Goal: Information Seeking & Learning: Check status

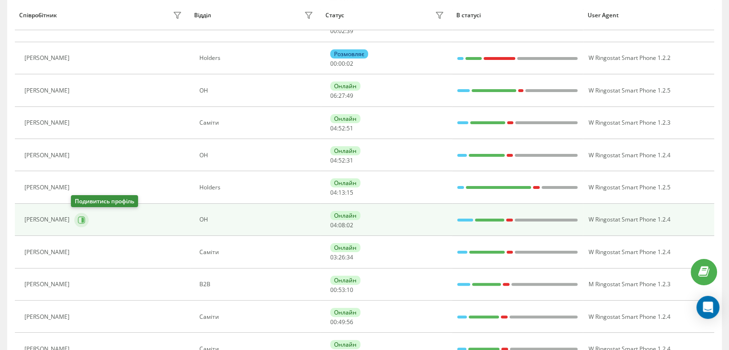
click at [81, 222] on button at bounding box center [81, 220] width 14 height 14
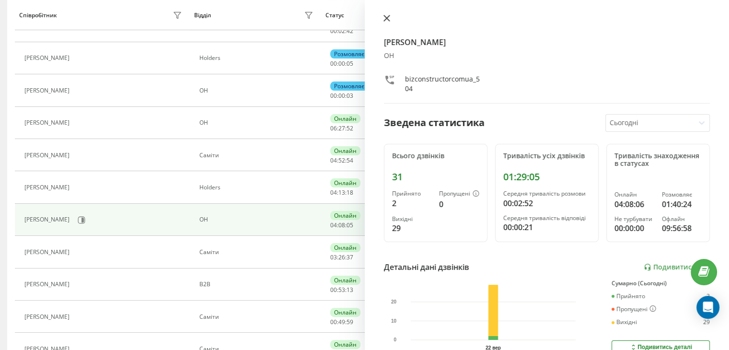
click at [388, 16] on icon at bounding box center [386, 18] width 7 height 7
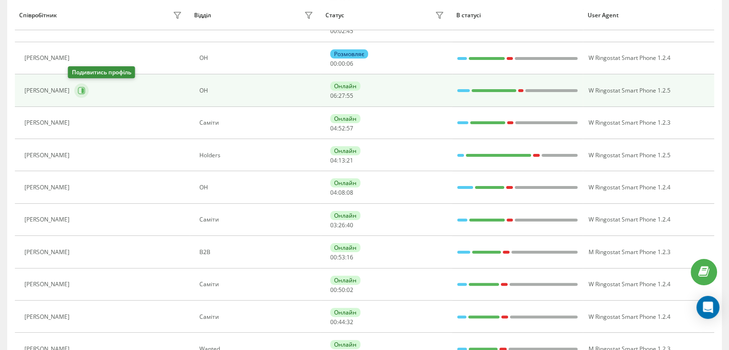
click at [78, 91] on icon at bounding box center [82, 91] width 8 height 8
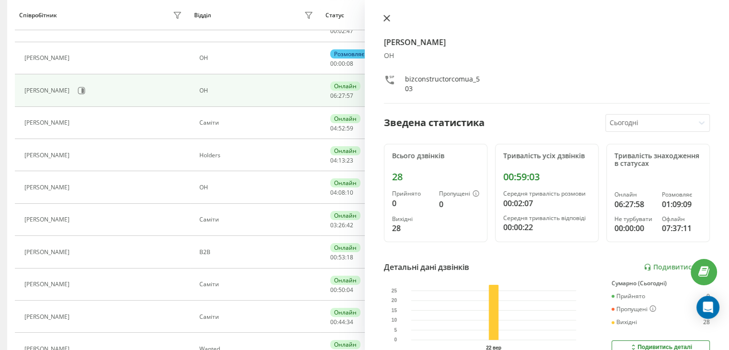
click at [386, 18] on icon at bounding box center [386, 18] width 6 height 6
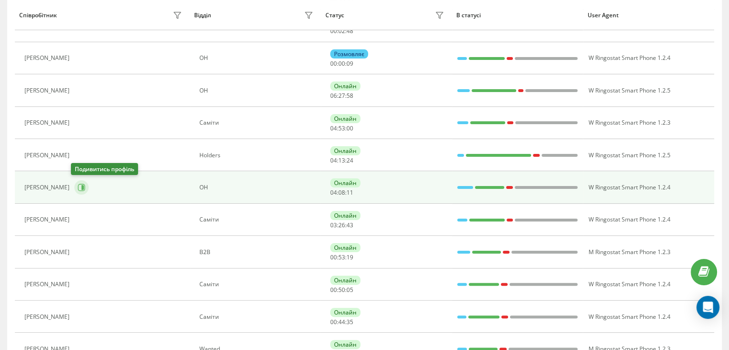
click at [78, 187] on icon at bounding box center [82, 188] width 8 height 8
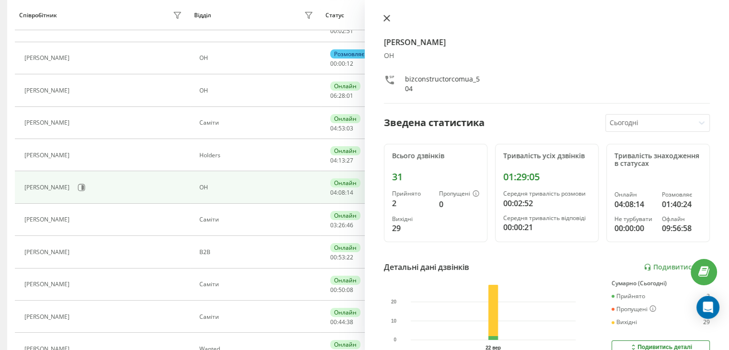
click at [383, 18] on icon at bounding box center [386, 18] width 7 height 7
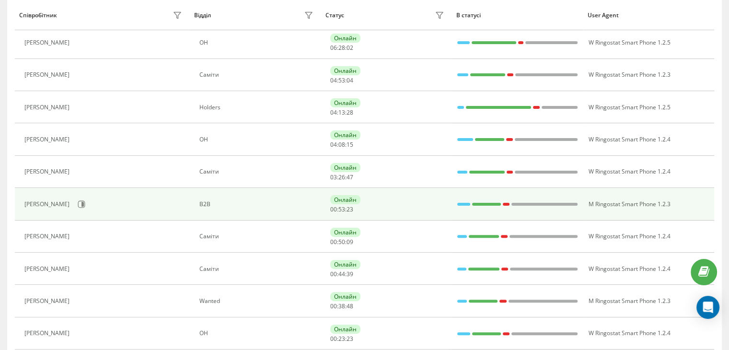
scroll to position [271, 0]
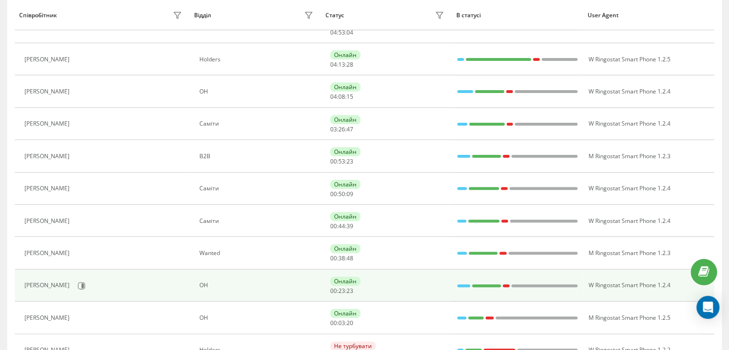
click at [71, 287] on div "[PERSON_NAME]" at bounding box center [104, 286] width 160 height 16
click at [80, 283] on icon at bounding box center [82, 286] width 8 height 8
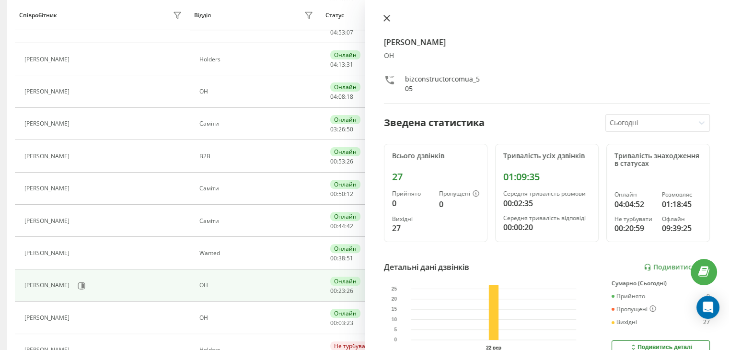
click at [387, 19] on icon at bounding box center [386, 18] width 6 height 6
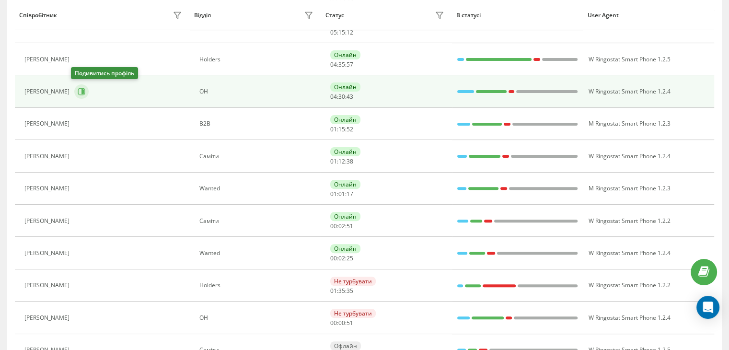
click at [81, 89] on icon at bounding box center [82, 91] width 2 height 5
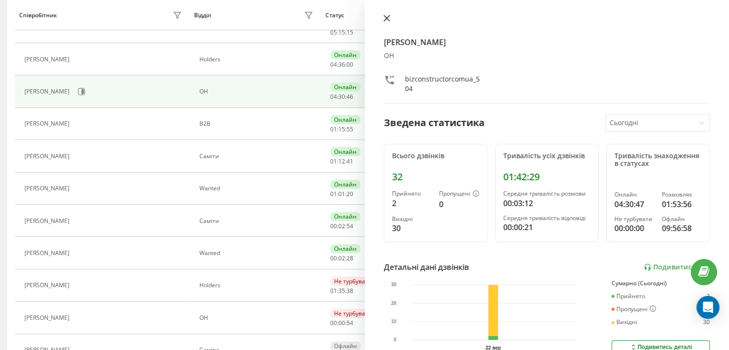
click at [385, 17] on icon at bounding box center [386, 18] width 6 height 6
